Goal: Find specific page/section: Find specific page/section

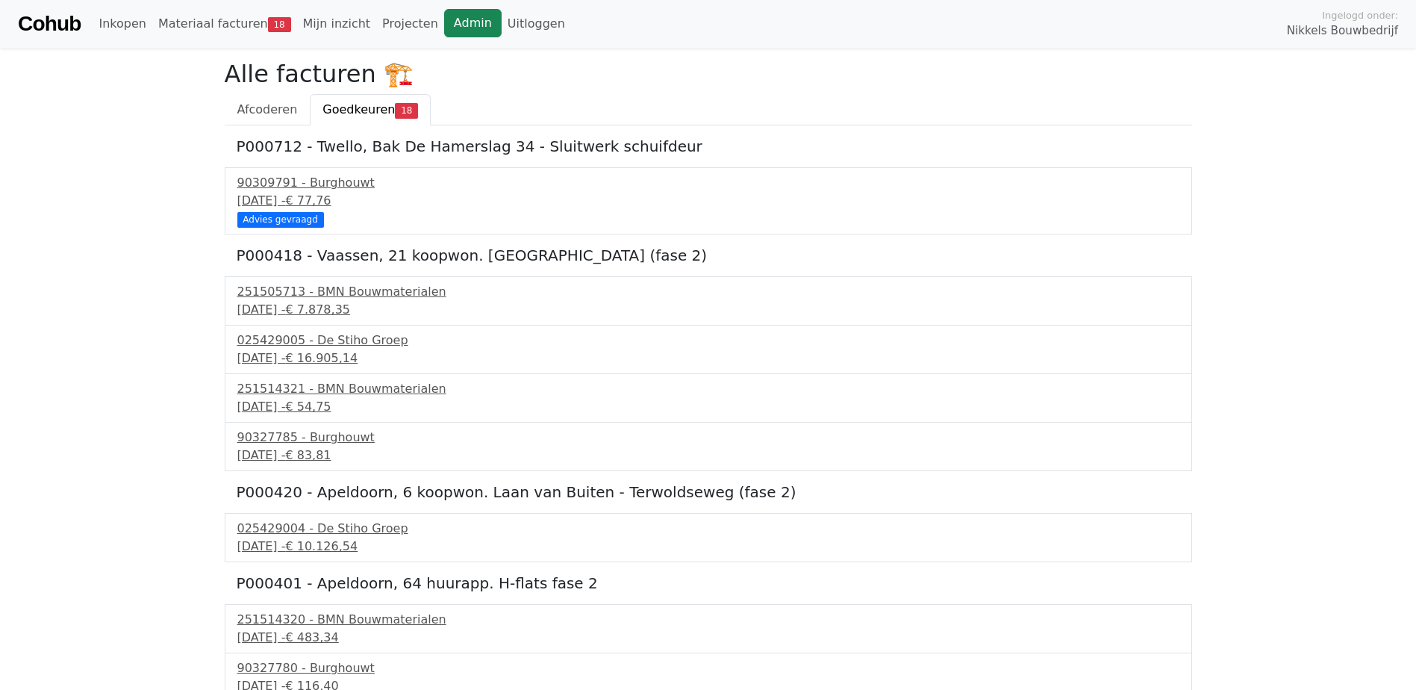
click at [444, 25] on link "Admin" at bounding box center [472, 23] width 57 height 28
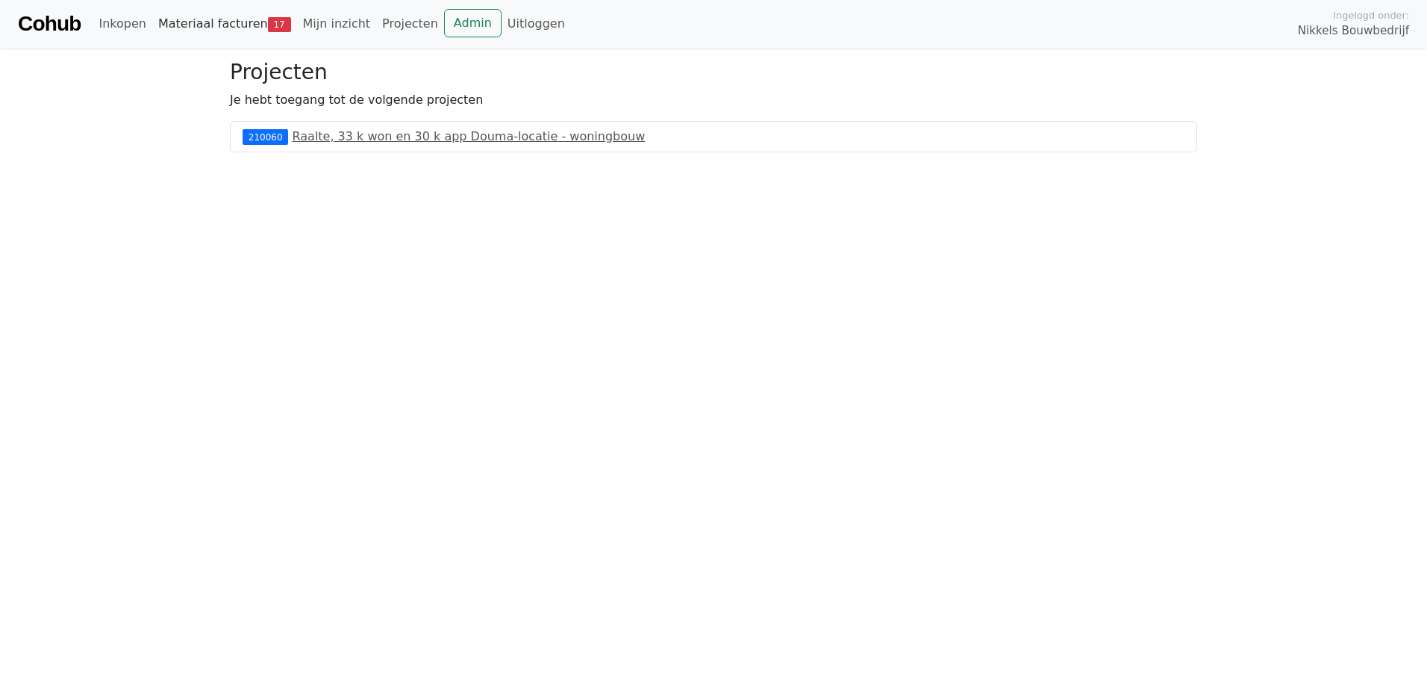
click at [249, 30] on link "Materiaal facturen 17" at bounding box center [224, 24] width 145 height 30
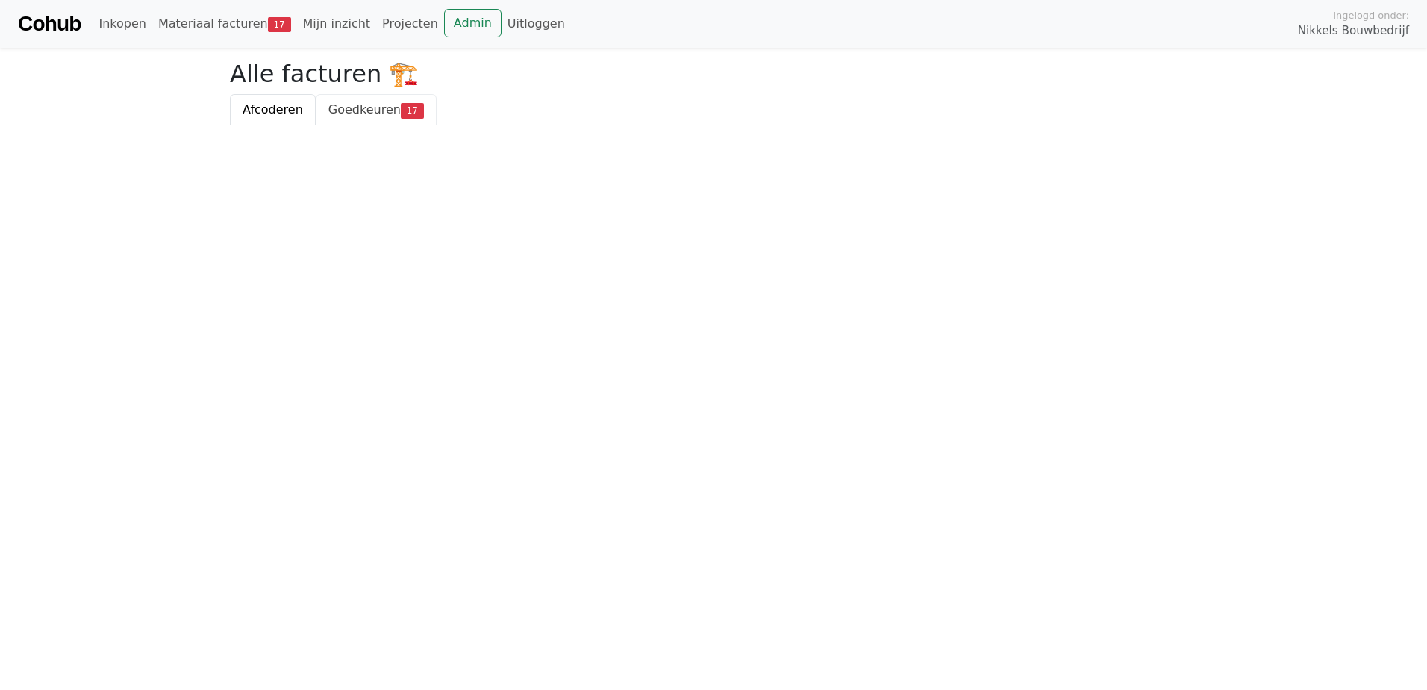
click at [335, 113] on span "Goedkeuren" at bounding box center [364, 109] width 72 height 14
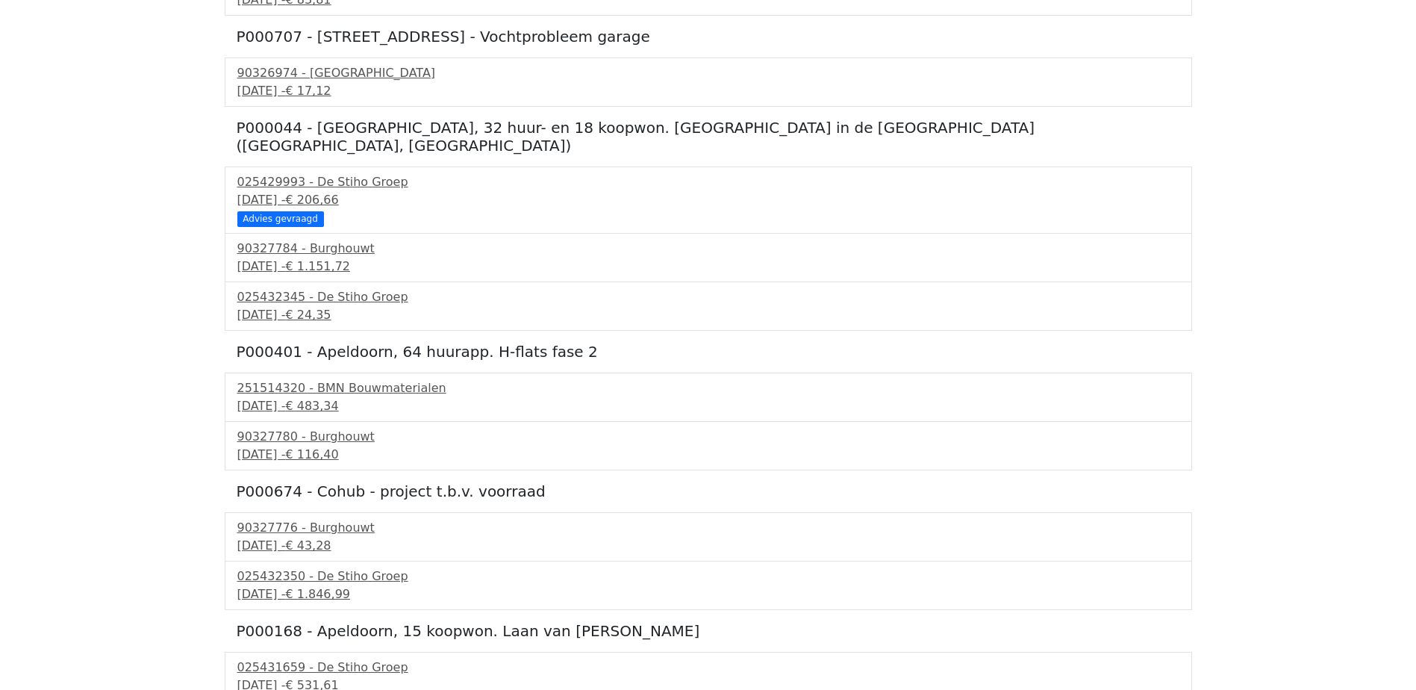
scroll to position [7, 0]
